Goal: Check status

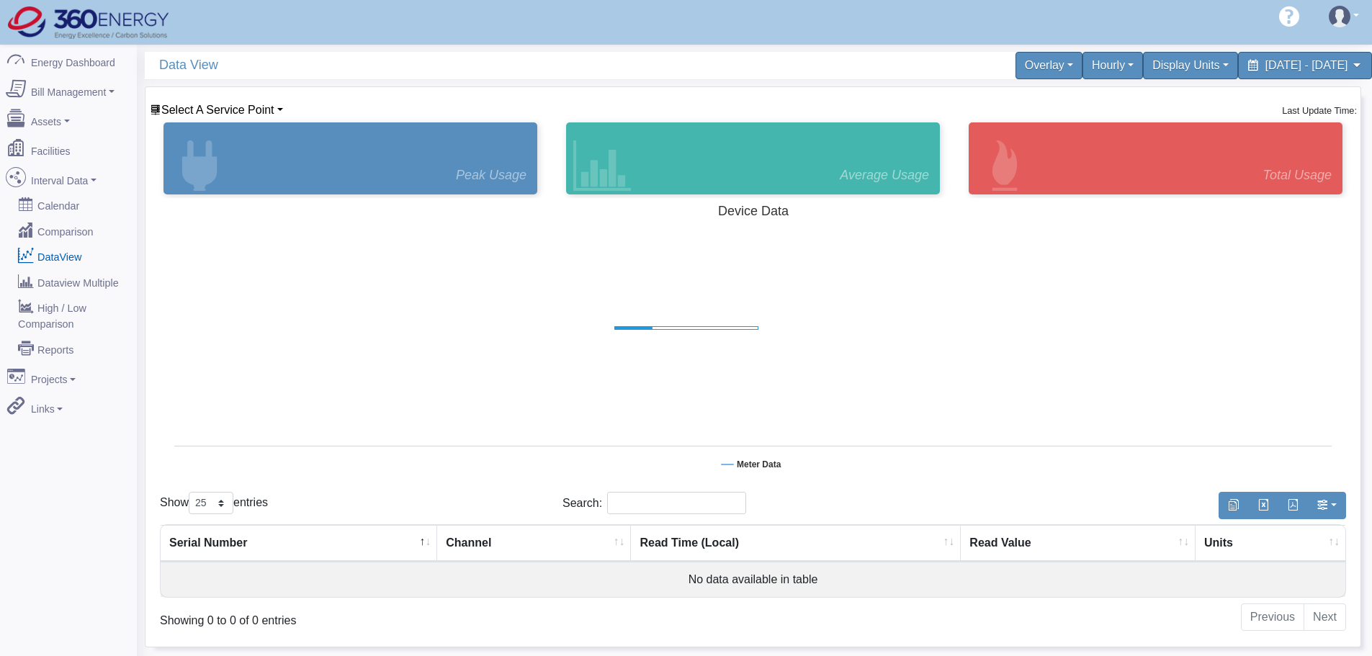
select select "25"
click at [254, 70] on span "Data View" at bounding box center [459, 65] width 601 height 27
click at [255, 108] on span "Select A Service Point" at bounding box center [217, 110] width 113 height 12
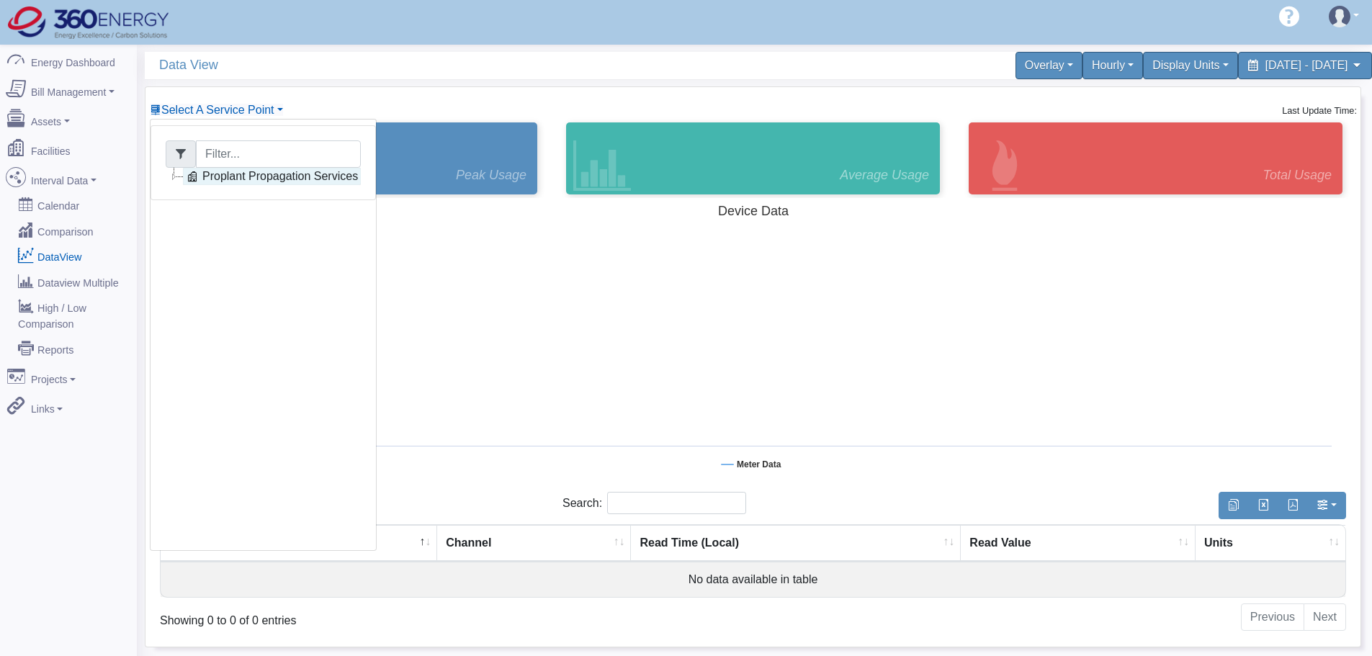
click at [243, 178] on link "Proplant Propagation Services" at bounding box center [272, 176] width 178 height 17
click at [230, 192] on icon at bounding box center [226, 193] width 17 height 17
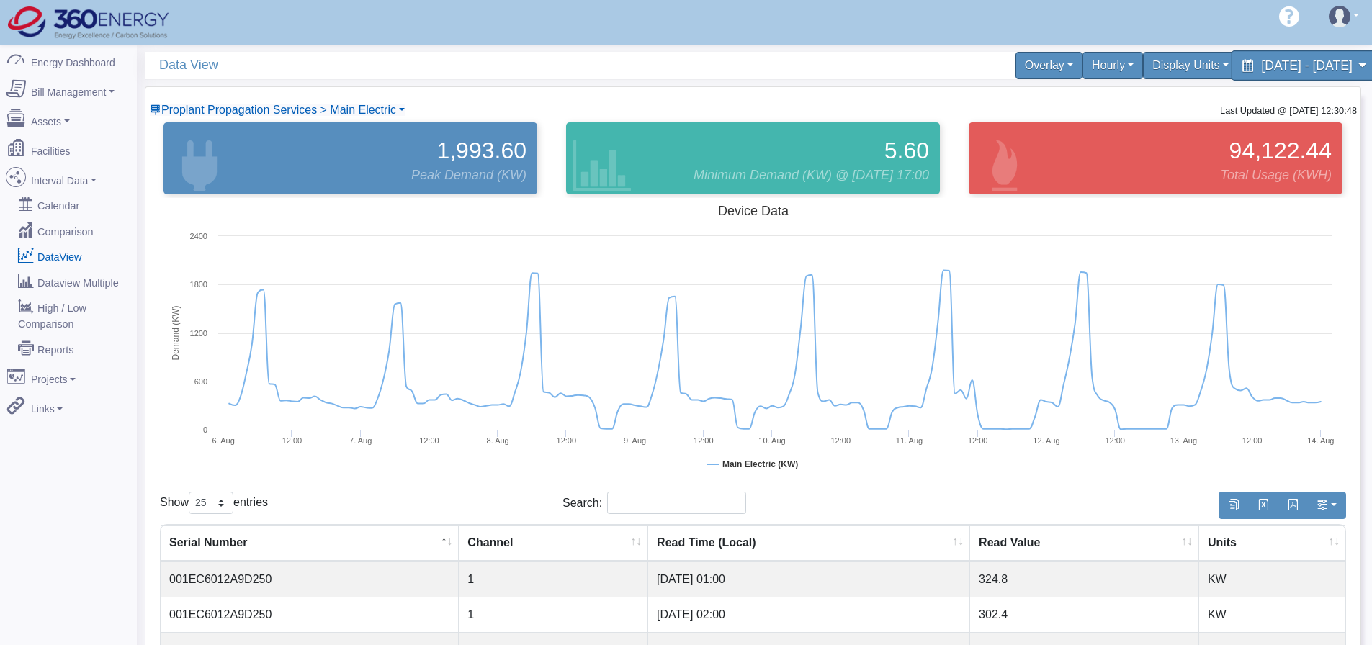
click at [1287, 65] on span "[DATE] - [DATE]" at bounding box center [1306, 65] width 91 height 14
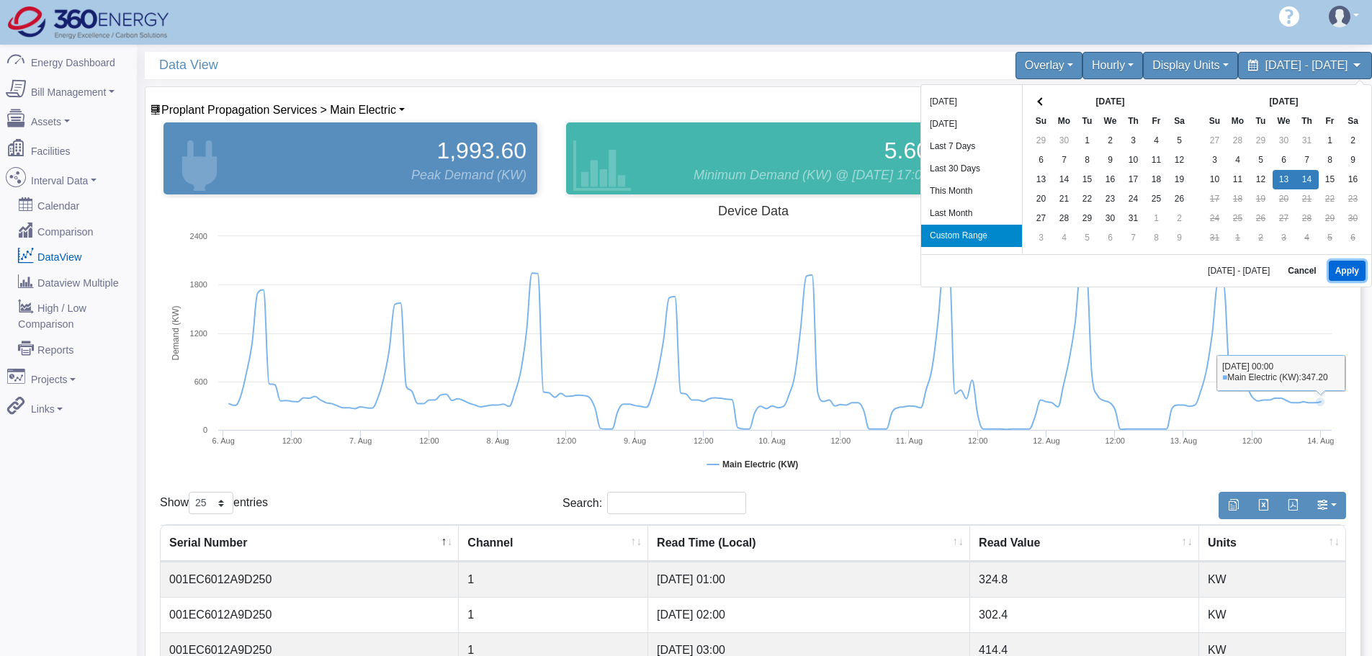
click at [1343, 270] on button "Apply" at bounding box center [1346, 271] width 37 height 20
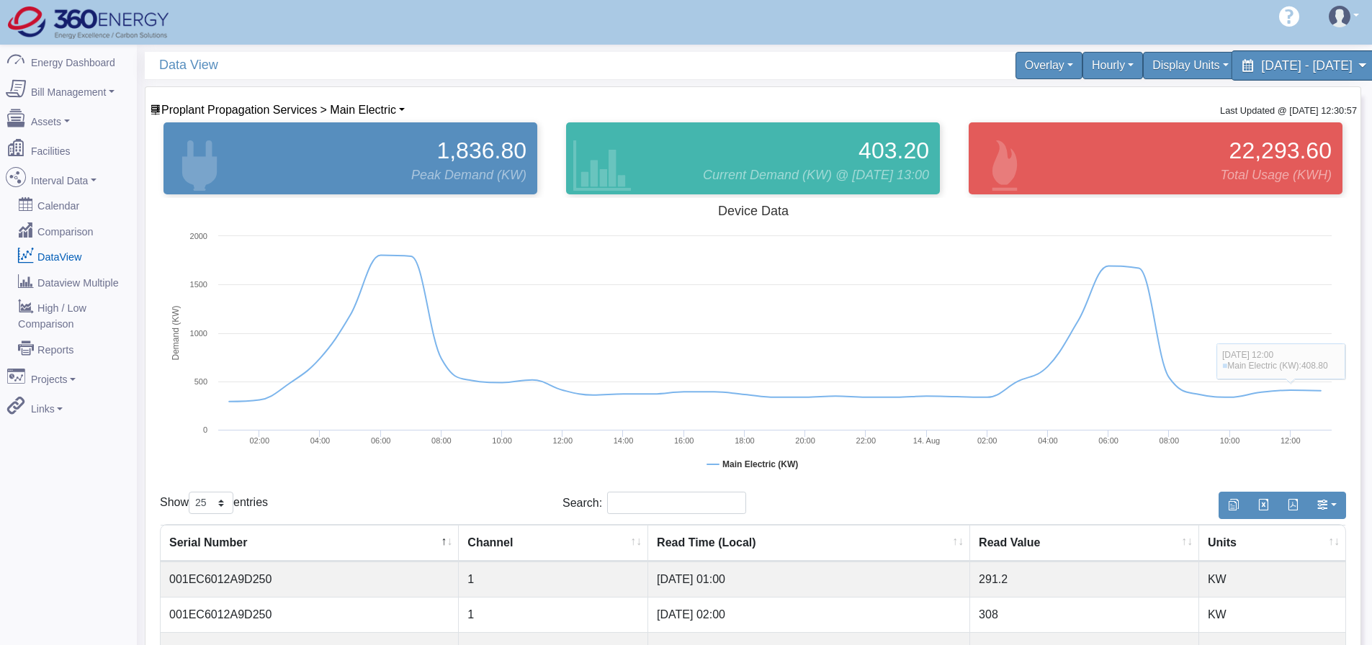
click at [1285, 76] on div "[DATE] - [DATE]" at bounding box center [1304, 65] width 148 height 30
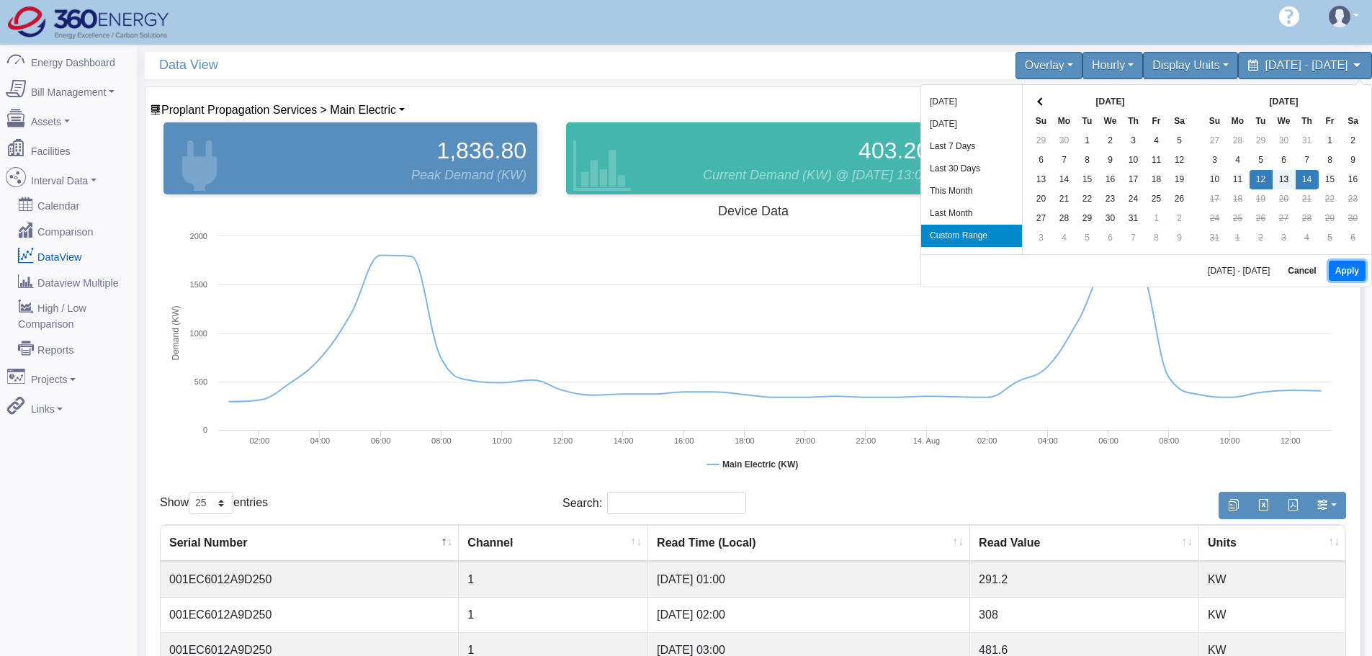
click at [1341, 266] on button "Apply" at bounding box center [1346, 271] width 37 height 20
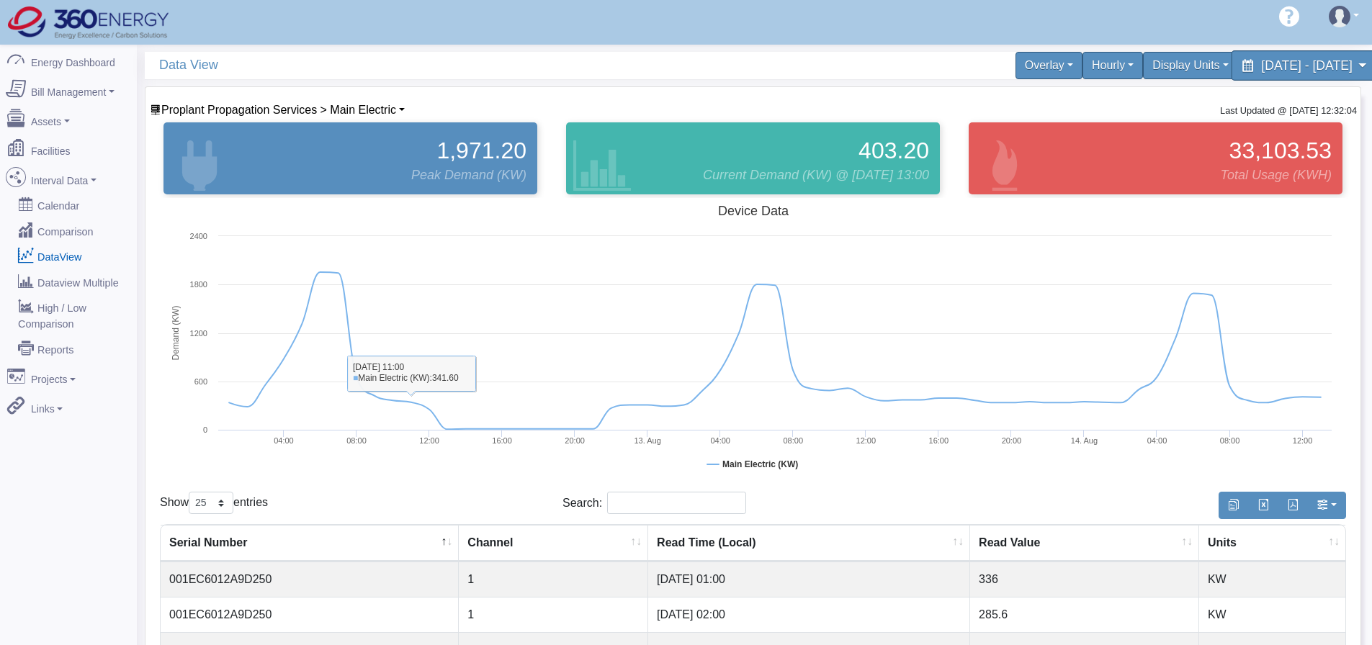
click at [1287, 76] on div "[DATE] - [DATE]" at bounding box center [1304, 65] width 148 height 30
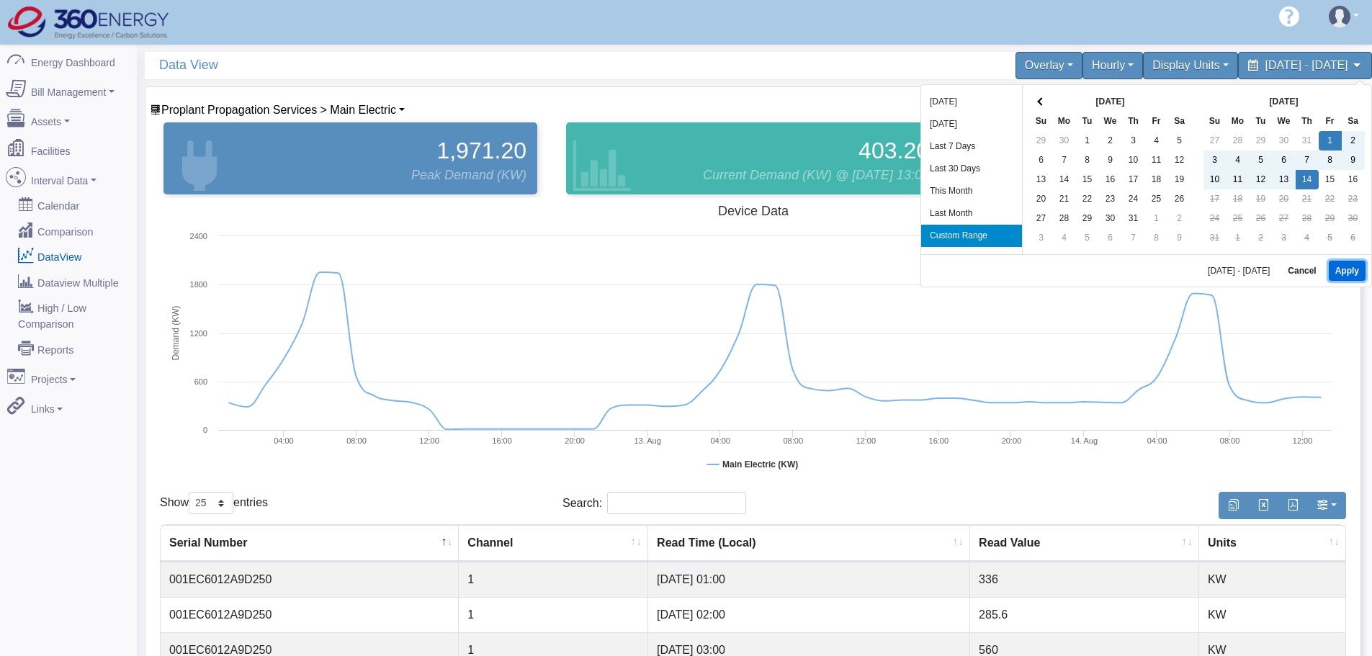
click at [1335, 273] on button "Apply" at bounding box center [1346, 271] width 37 height 20
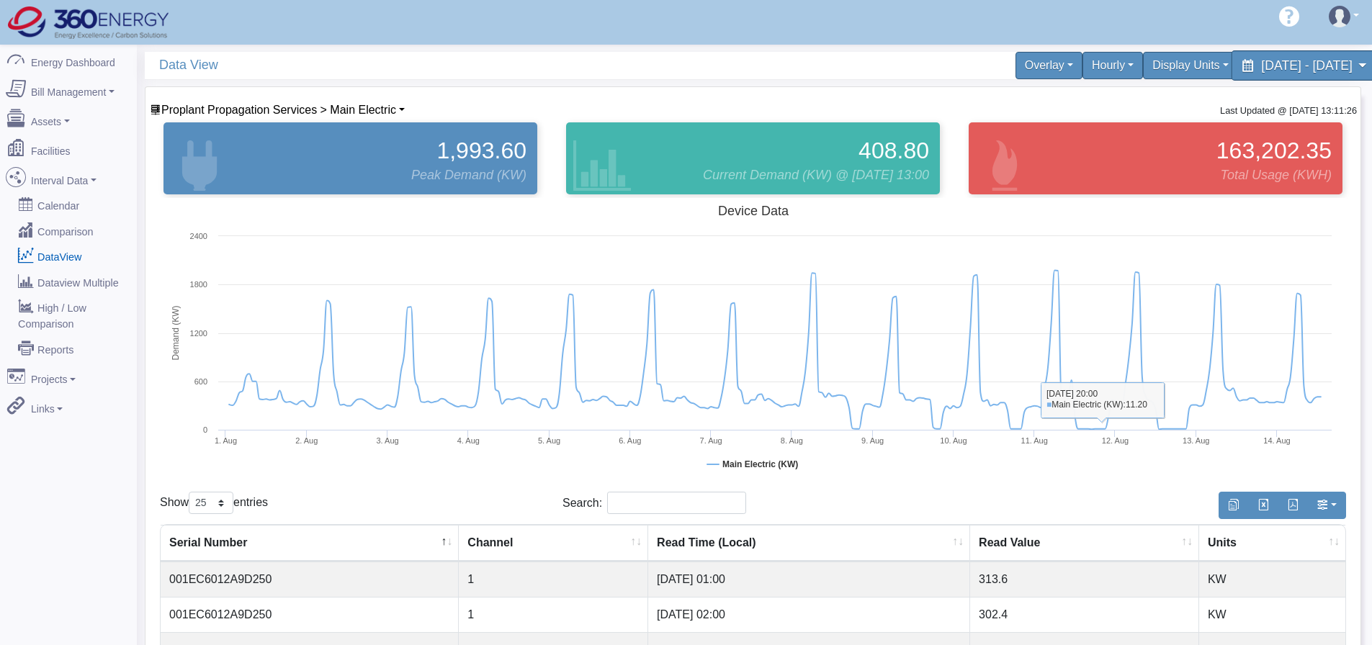
click at [1276, 64] on span "[DATE] - [DATE]" at bounding box center [1306, 65] width 91 height 14
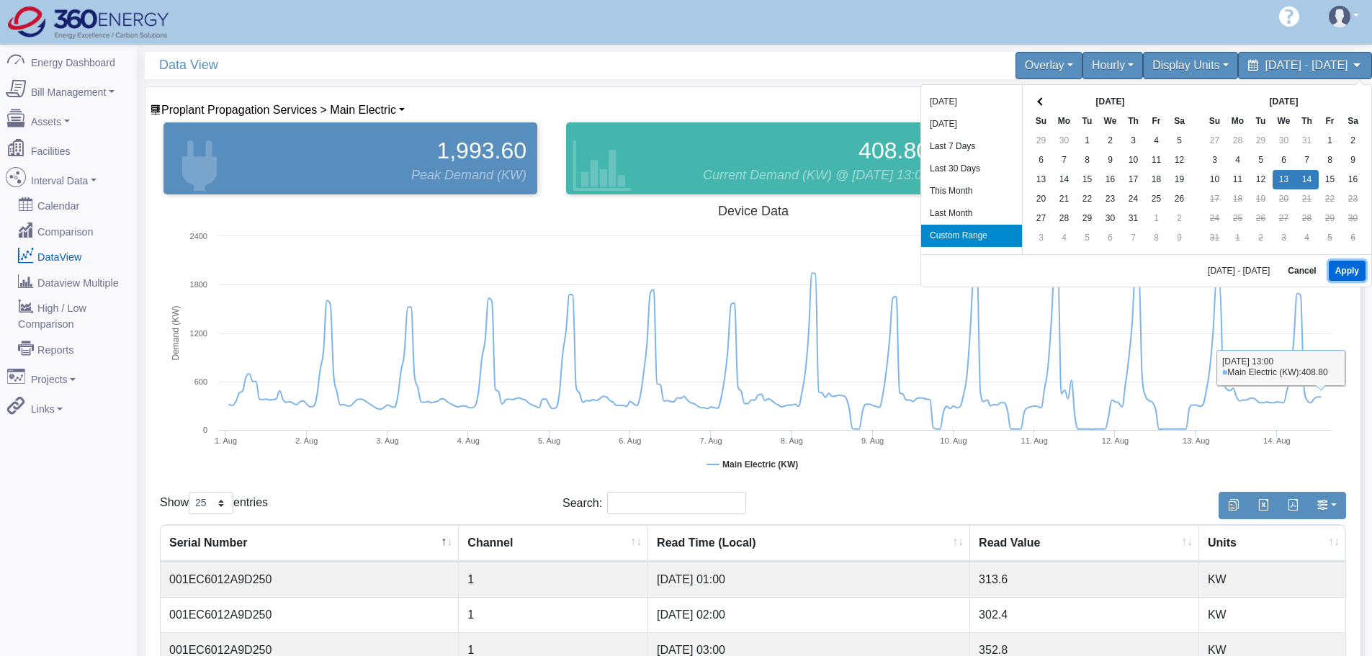
click at [1341, 271] on button "Apply" at bounding box center [1346, 271] width 37 height 20
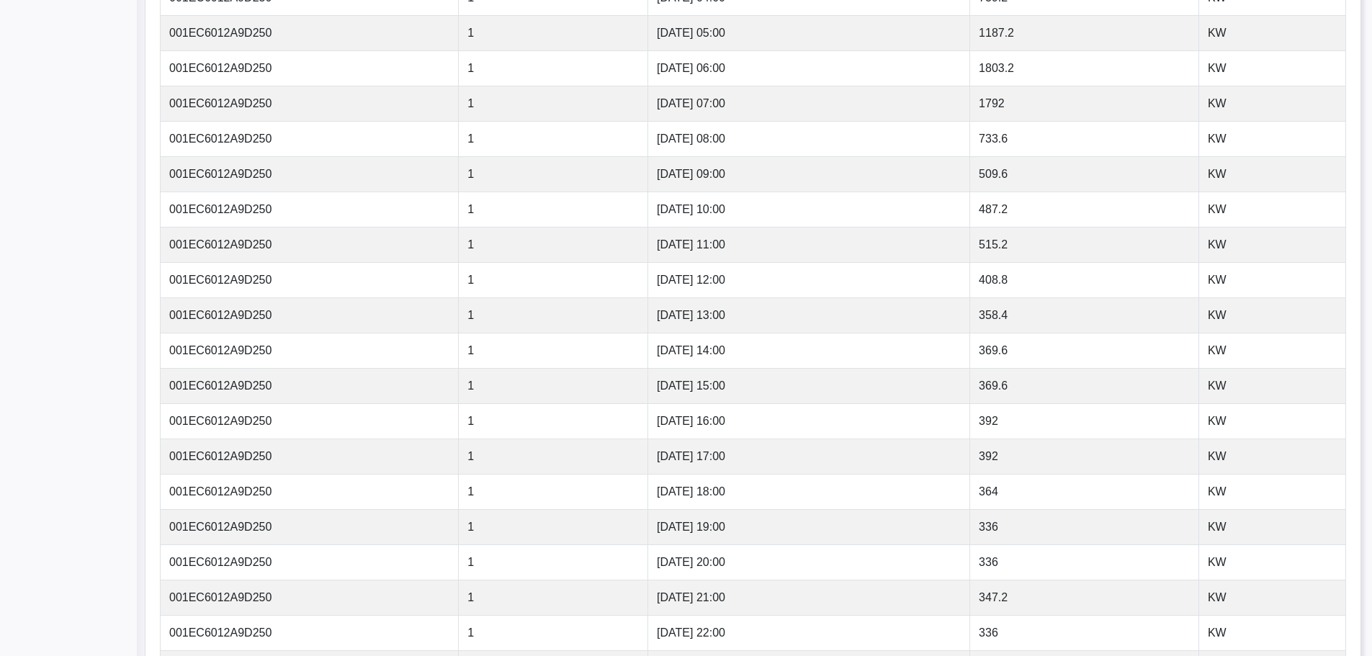
scroll to position [845, 0]
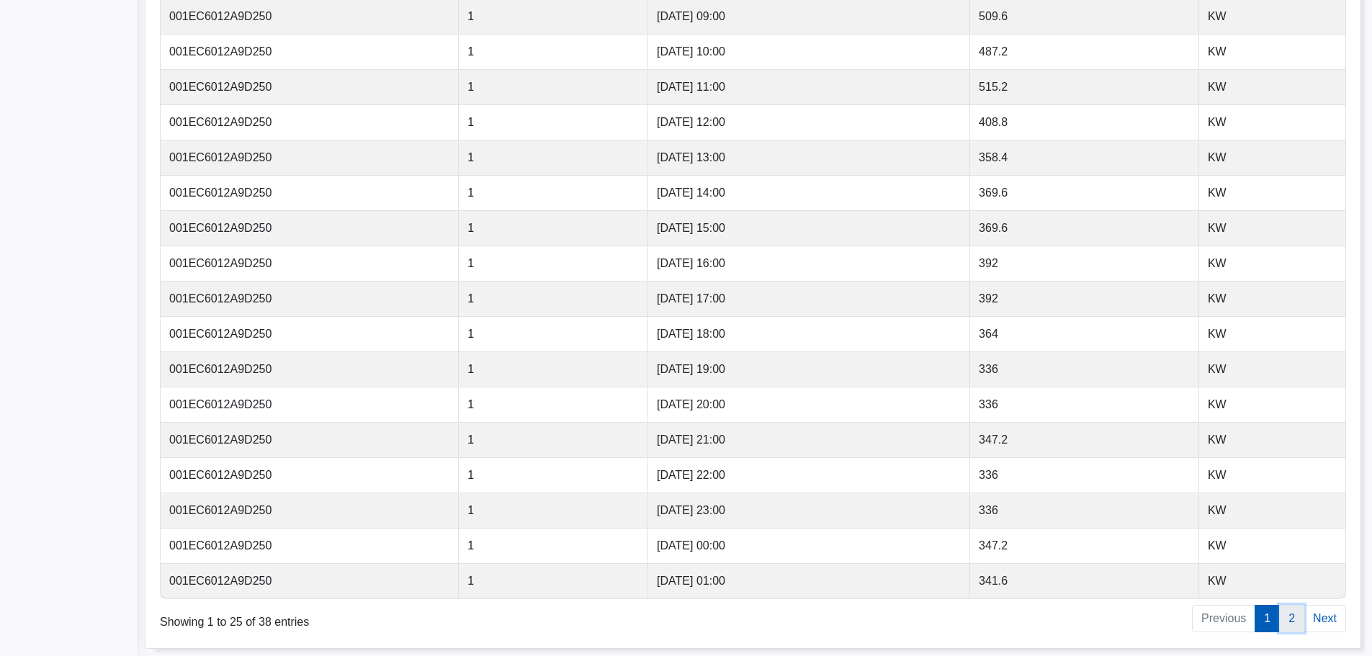
click at [1293, 625] on link "2" at bounding box center [1291, 618] width 25 height 27
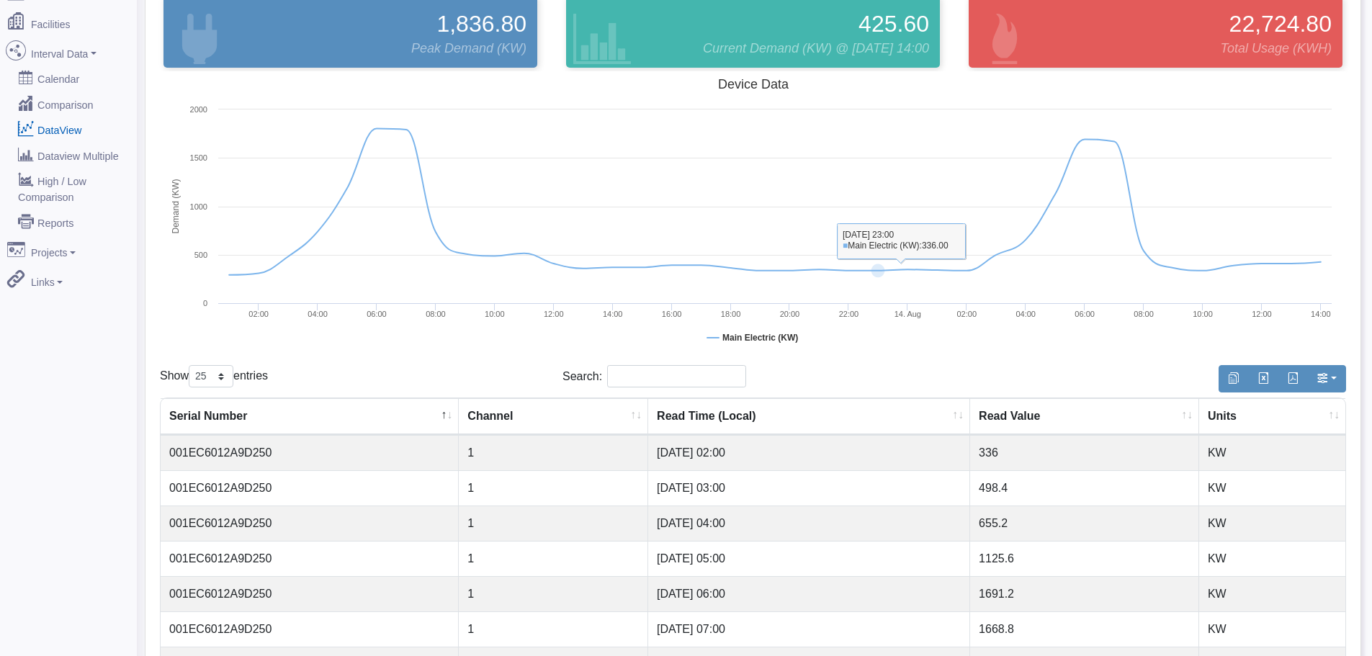
scroll to position [0, 0]
